Goal: Information Seeking & Learning: Learn about a topic

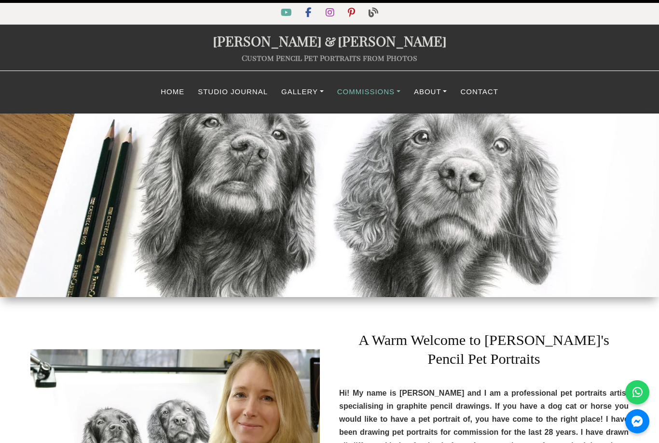
click at [366, 87] on link "Commissions" at bounding box center [369, 92] width 77 height 19
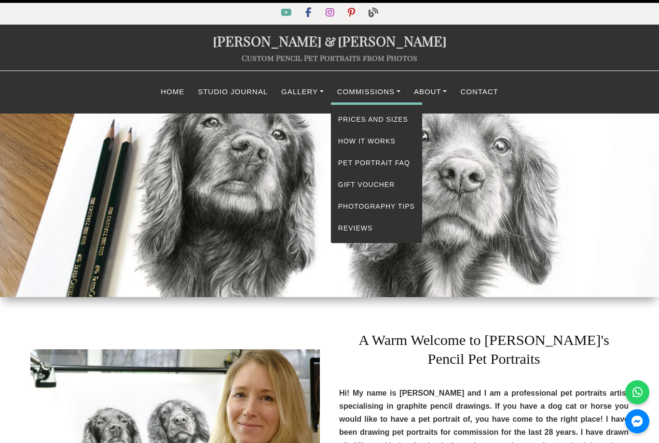
click at [377, 120] on link "Prices and Sizes" at bounding box center [376, 120] width 91 height 22
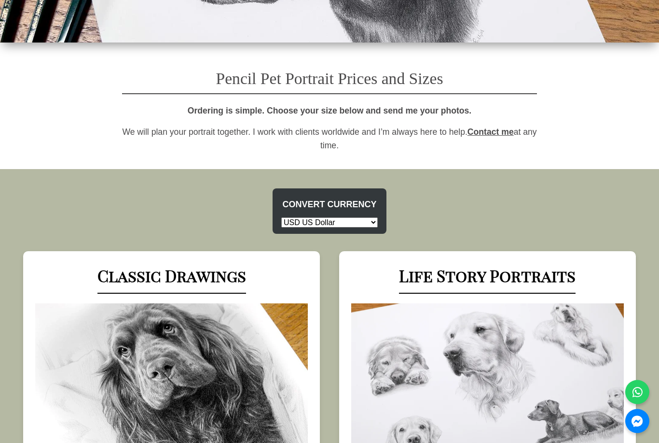
scroll to position [243, 0]
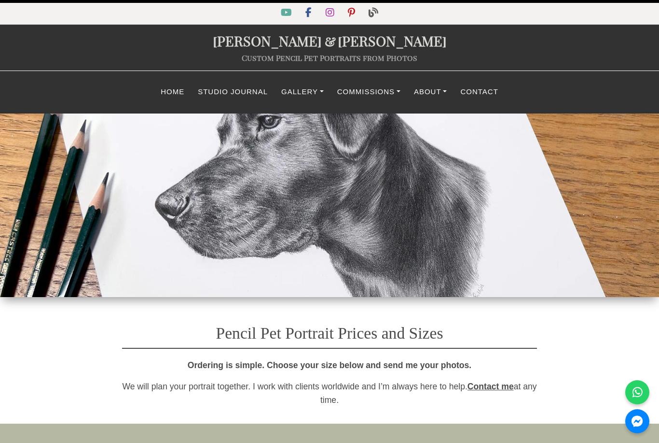
scroll to position [243, 0]
